Goal: Task Accomplishment & Management: Use online tool/utility

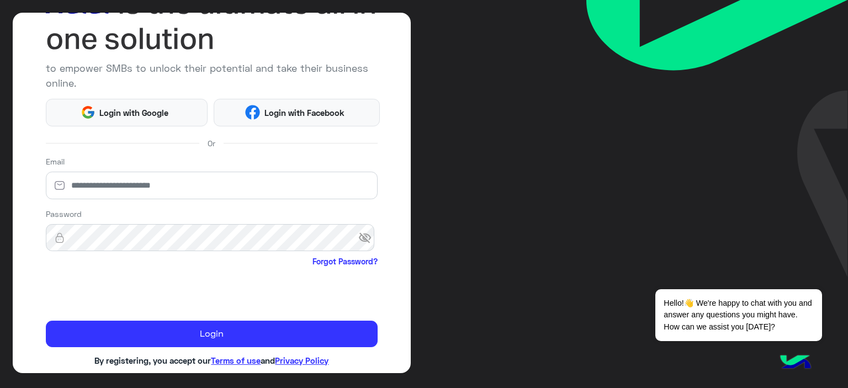
scroll to position [93, 0]
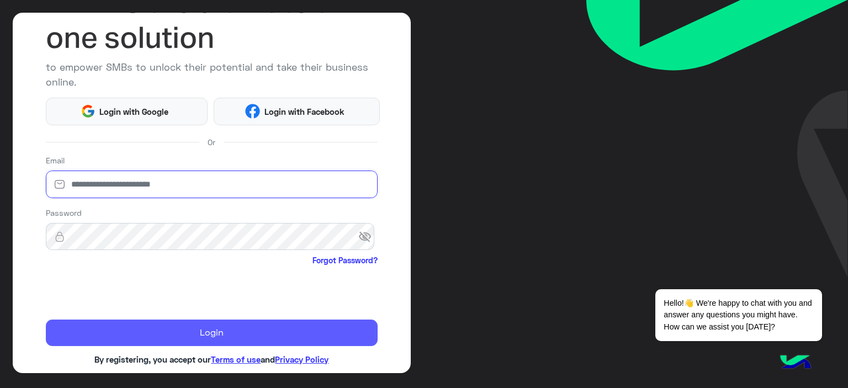
type input "**********"
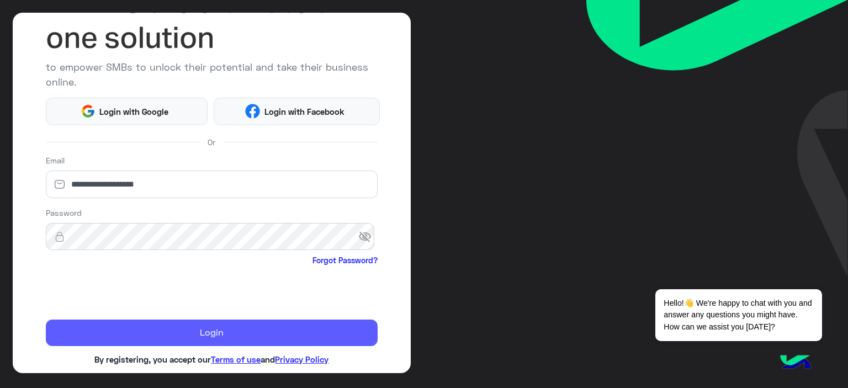
click at [142, 331] on button "Login" at bounding box center [212, 333] width 332 height 27
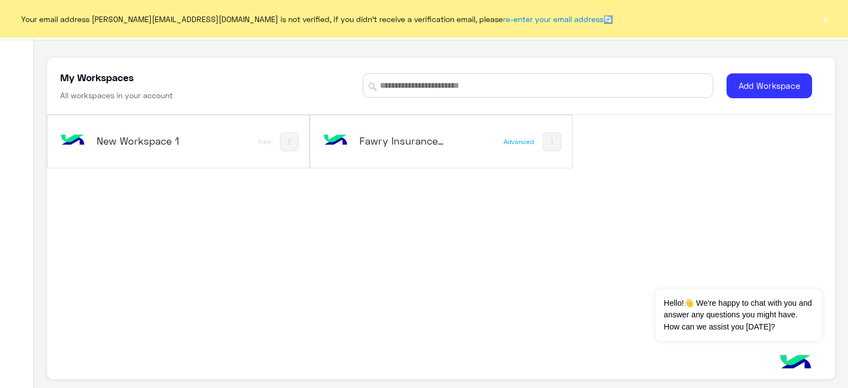
click at [411, 145] on h5 "Fawry Insurance Brokerage`s" at bounding box center [402, 140] width 87 height 13
